Goal: Information Seeking & Learning: Learn about a topic

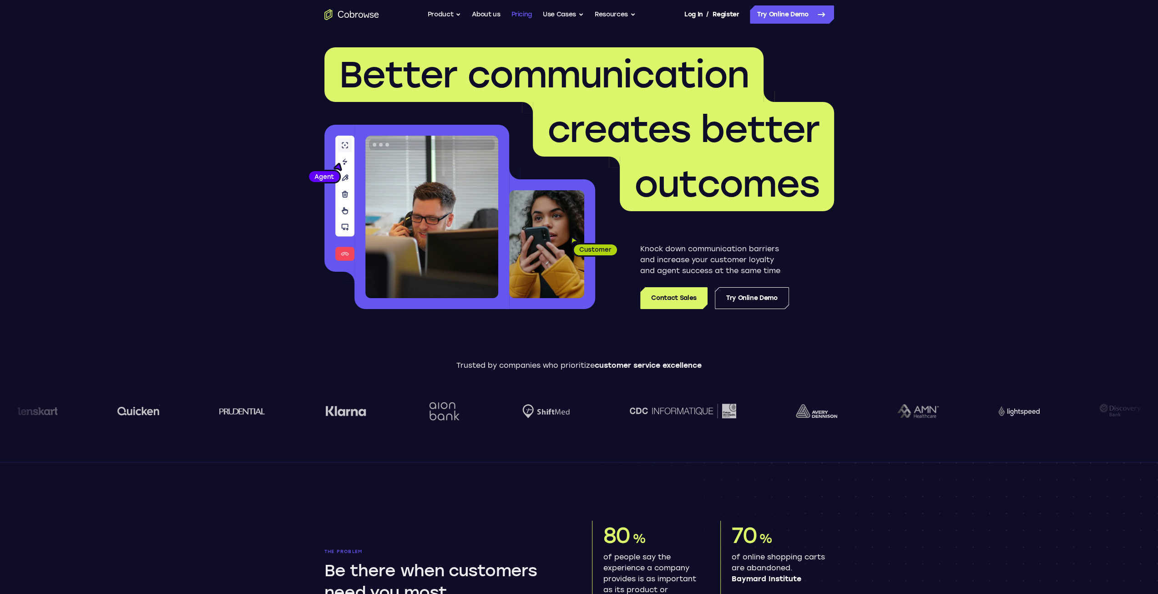
click at [522, 16] on link "Pricing" at bounding box center [521, 14] width 21 height 18
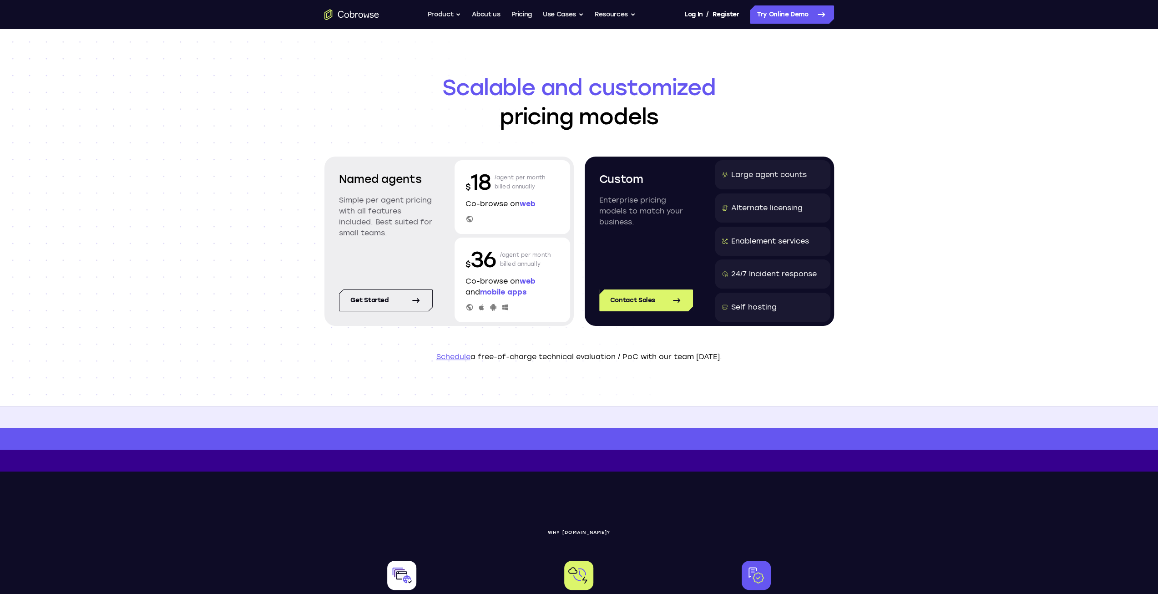
drag, startPoint x: 346, startPoint y: 200, endPoint x: 431, endPoint y: 234, distance: 92.1
click at [431, 234] on p "Simple per agent pricing with all features included. Best suited for small team…" at bounding box center [386, 217] width 94 height 44
click at [441, 15] on button "Product" at bounding box center [445, 14] width 34 height 18
